Goal: Navigation & Orientation: Find specific page/section

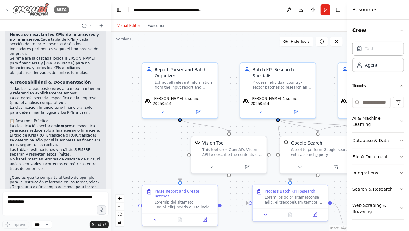
click at [9, 10] on icon at bounding box center [7, 9] width 5 height 5
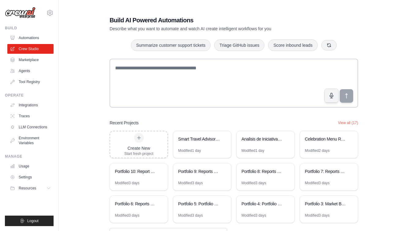
scroll to position [23, 0]
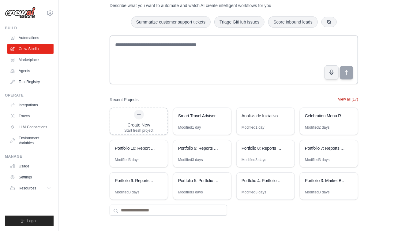
click at [353, 100] on button "View all (17)" at bounding box center [348, 99] width 20 height 5
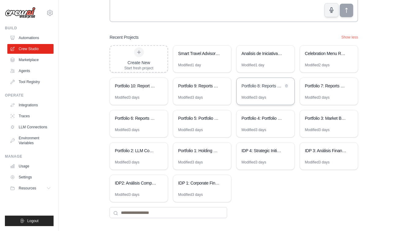
scroll to position [88, 0]
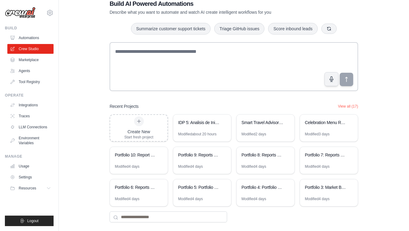
scroll to position [23, 0]
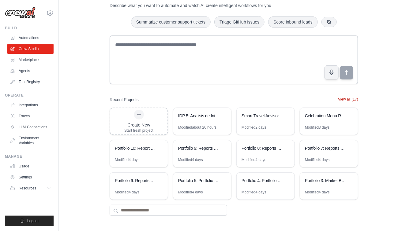
click at [347, 98] on button "View all (17)" at bounding box center [348, 99] width 20 height 5
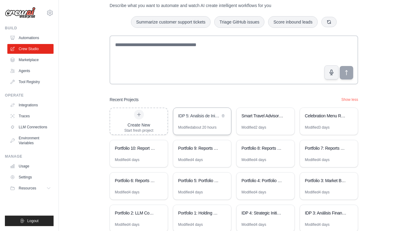
drag, startPoint x: 198, startPoint y: 111, endPoint x: 190, endPoint y: 112, distance: 7.7
click at [191, 112] on div "IDP 5: Analisis de Iniciativas - Casos de Exito y Evaluacion EVA" at bounding box center [202, 116] width 58 height 17
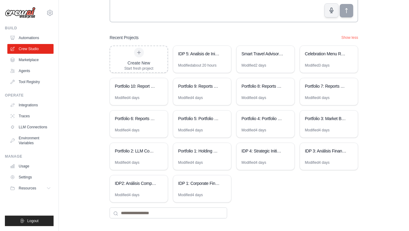
scroll to position [88, 0]
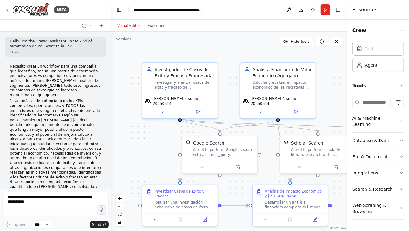
scroll to position [2545, 0]
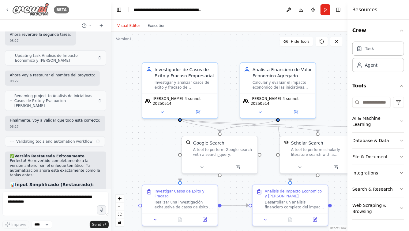
click at [7, 8] on icon at bounding box center [7, 9] width 5 height 5
